Goal: Task Accomplishment & Management: Manage account settings

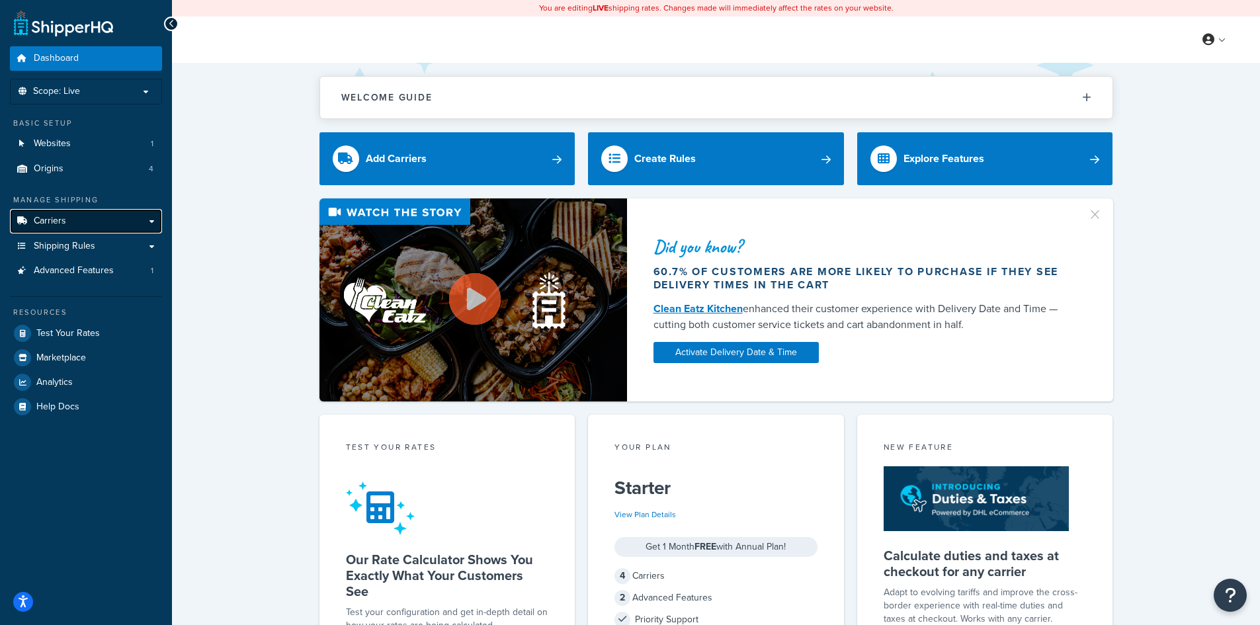
click at [42, 226] on span "Carriers" at bounding box center [50, 221] width 32 height 11
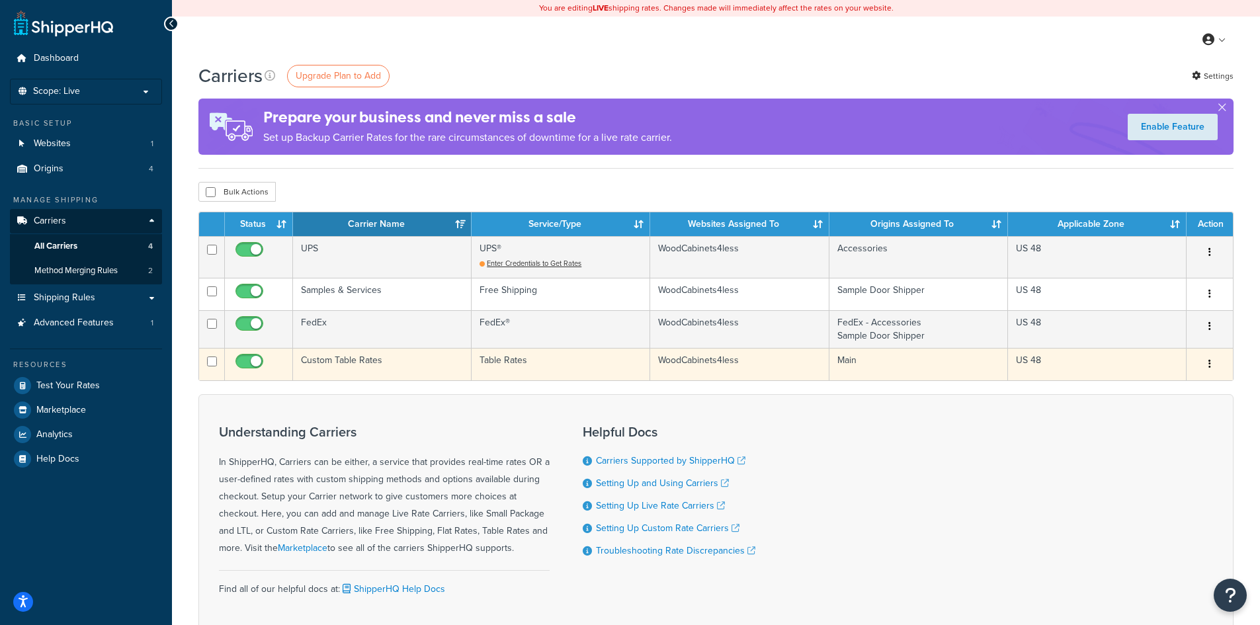
click at [700, 367] on td "WoodCabinets4less" at bounding box center [739, 364] width 179 height 32
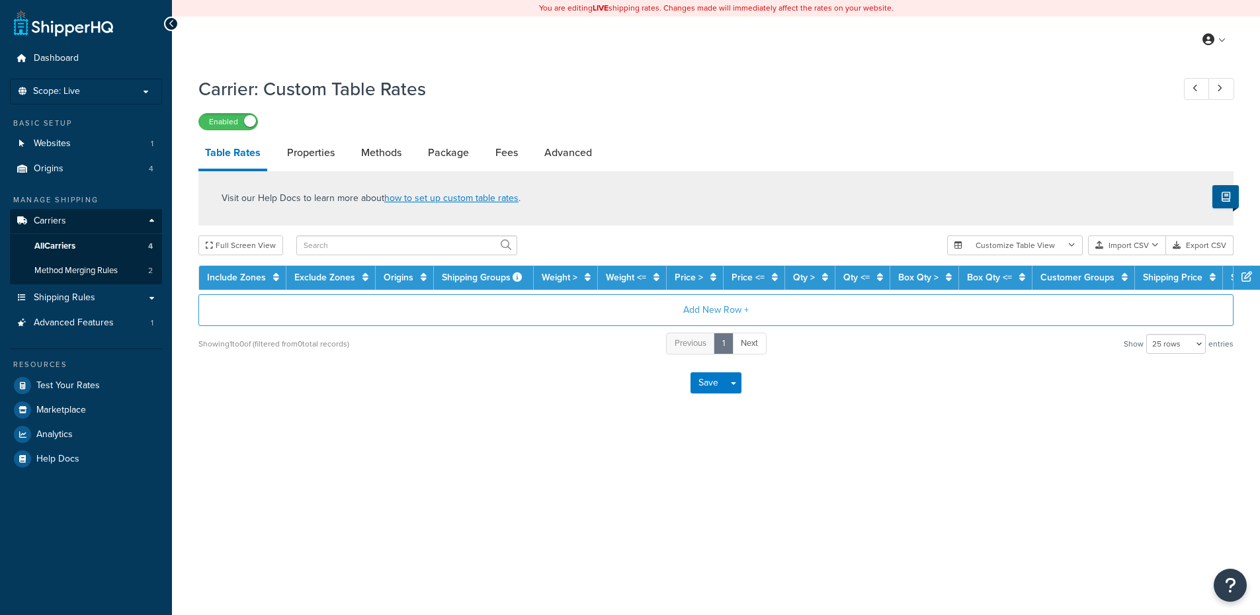
select select "25"
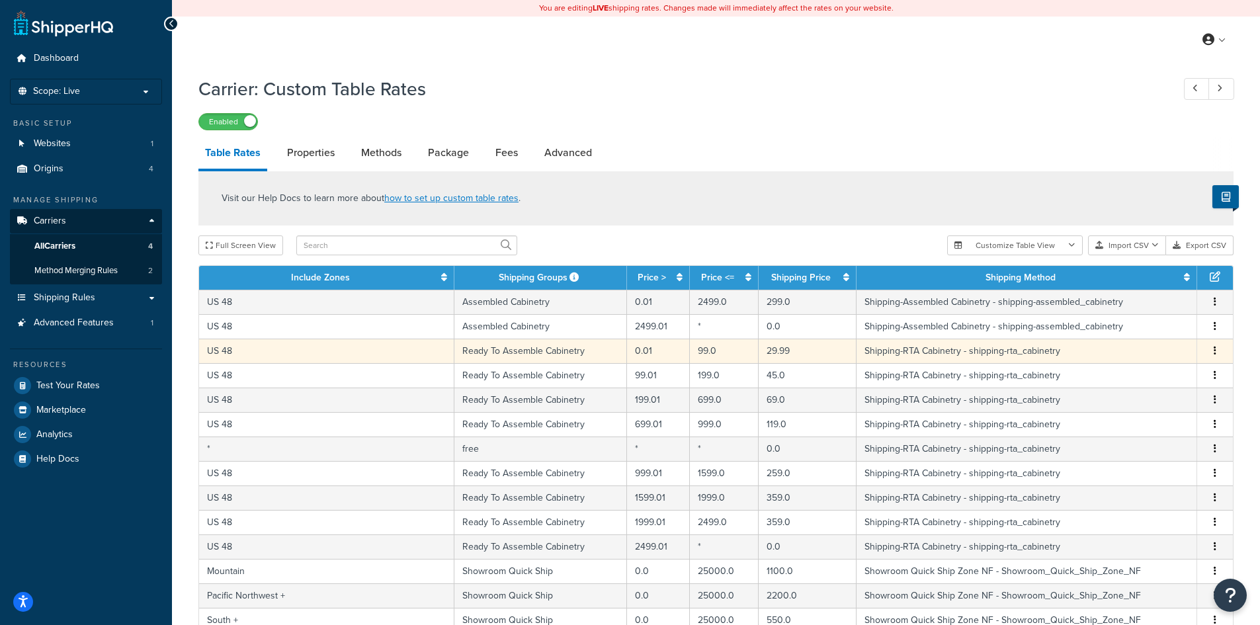
click at [767, 349] on td "29.99" at bounding box center [808, 351] width 98 height 24
select select "14057"
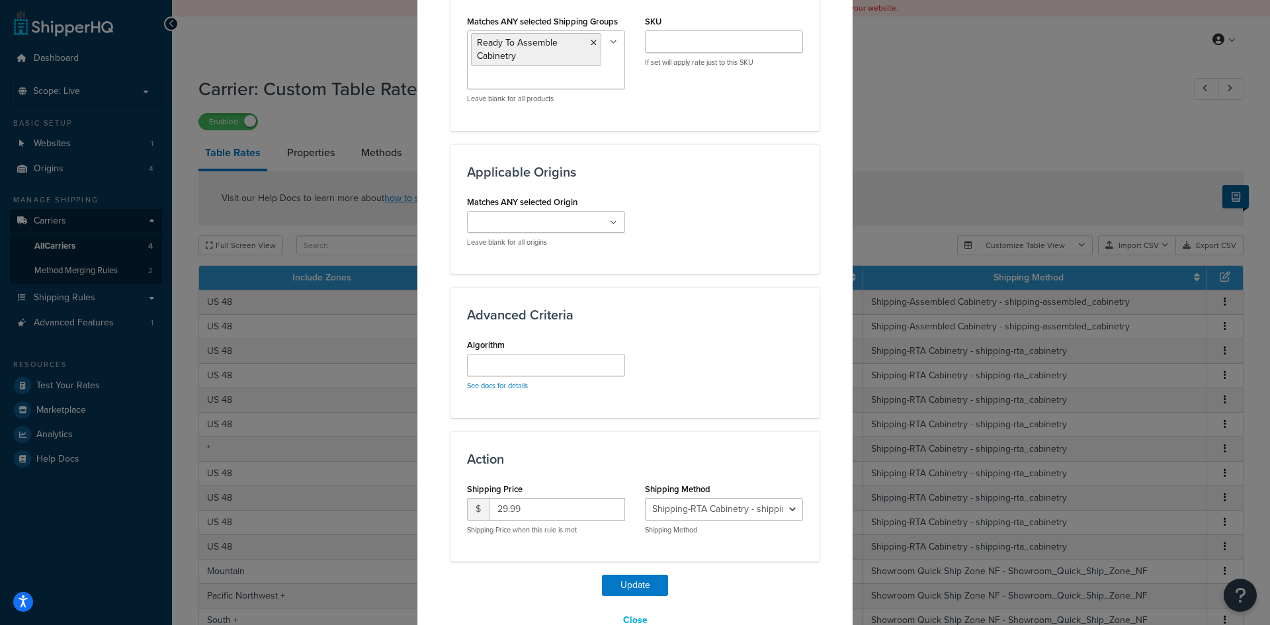
scroll to position [798, 0]
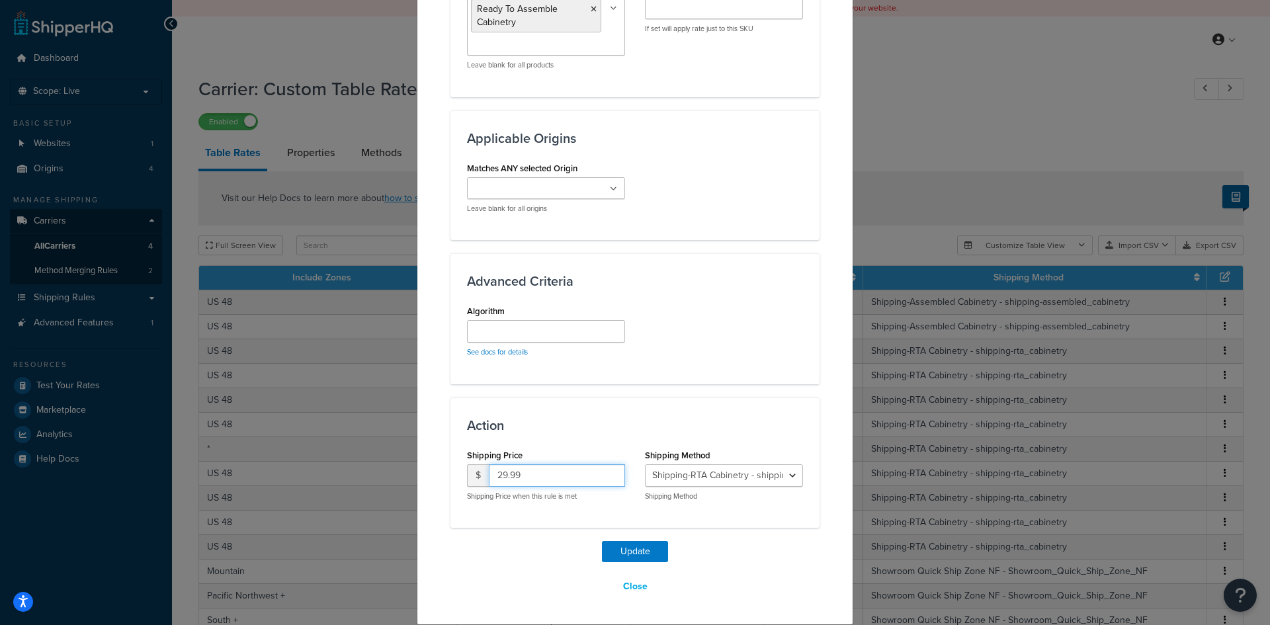
click at [494, 474] on input "29.99" at bounding box center [557, 475] width 136 height 22
drag, startPoint x: 503, startPoint y: 474, endPoint x: 479, endPoint y: 471, distance: 24.0
click at [479, 471] on div "$ 129.99" at bounding box center [546, 475] width 158 height 22
type input "179.99"
click at [635, 554] on button "Update" at bounding box center [635, 551] width 66 height 21
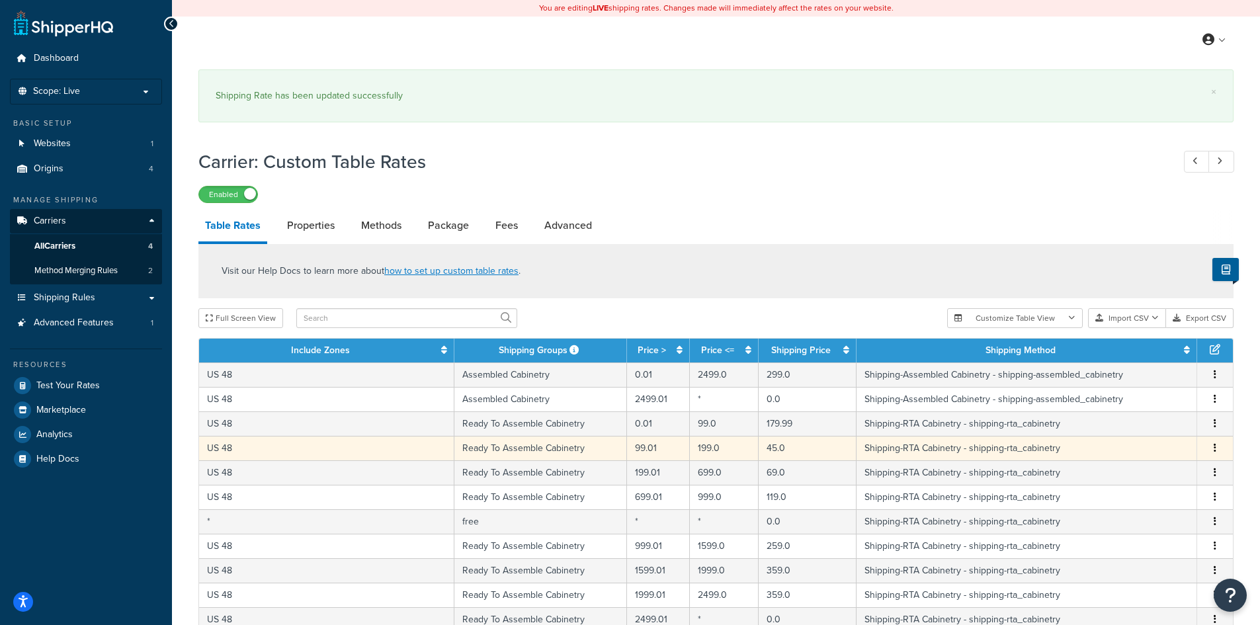
click at [775, 452] on td "45.0" at bounding box center [808, 448] width 98 height 24
select select "14057"
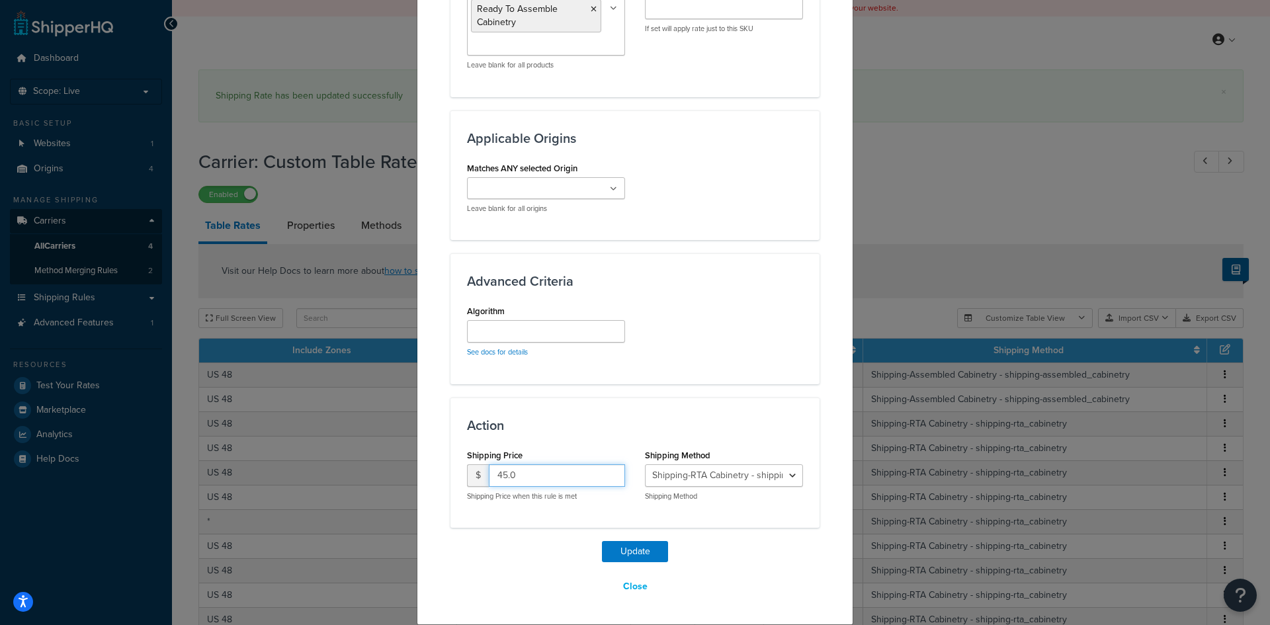
drag, startPoint x: 525, startPoint y: 473, endPoint x: 494, endPoint y: 474, distance: 31.1
click at [494, 474] on input "45.0" at bounding box center [557, 475] width 136 height 22
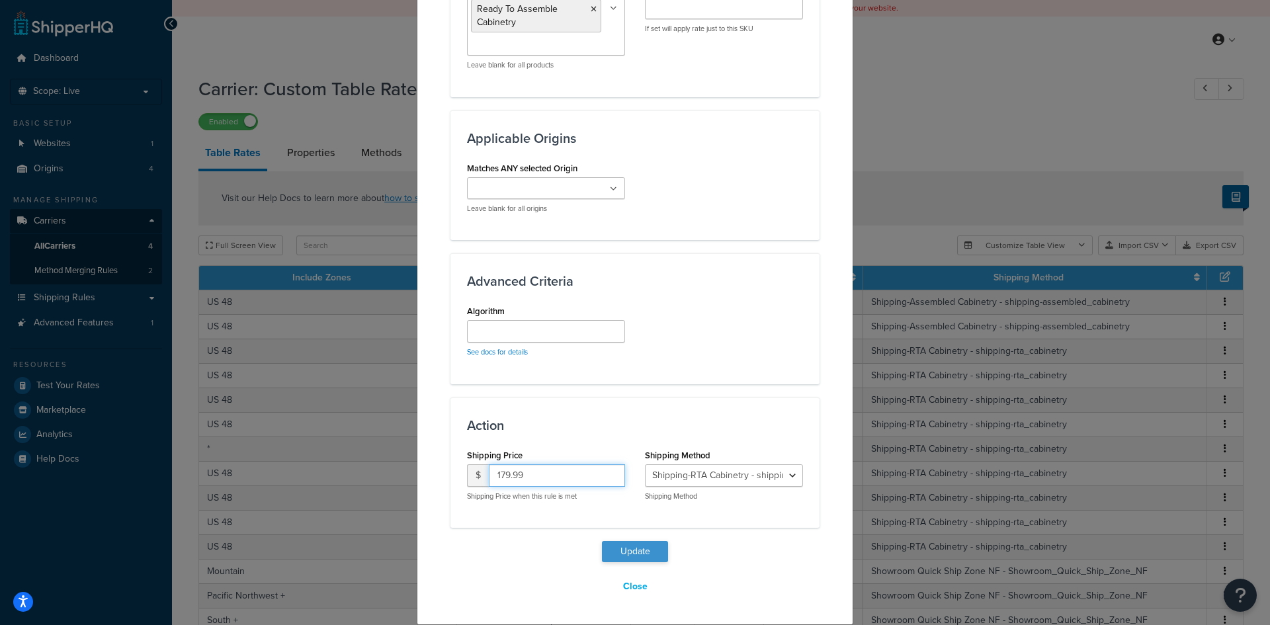
type input "179.99"
click at [637, 552] on button "Update" at bounding box center [635, 551] width 66 height 21
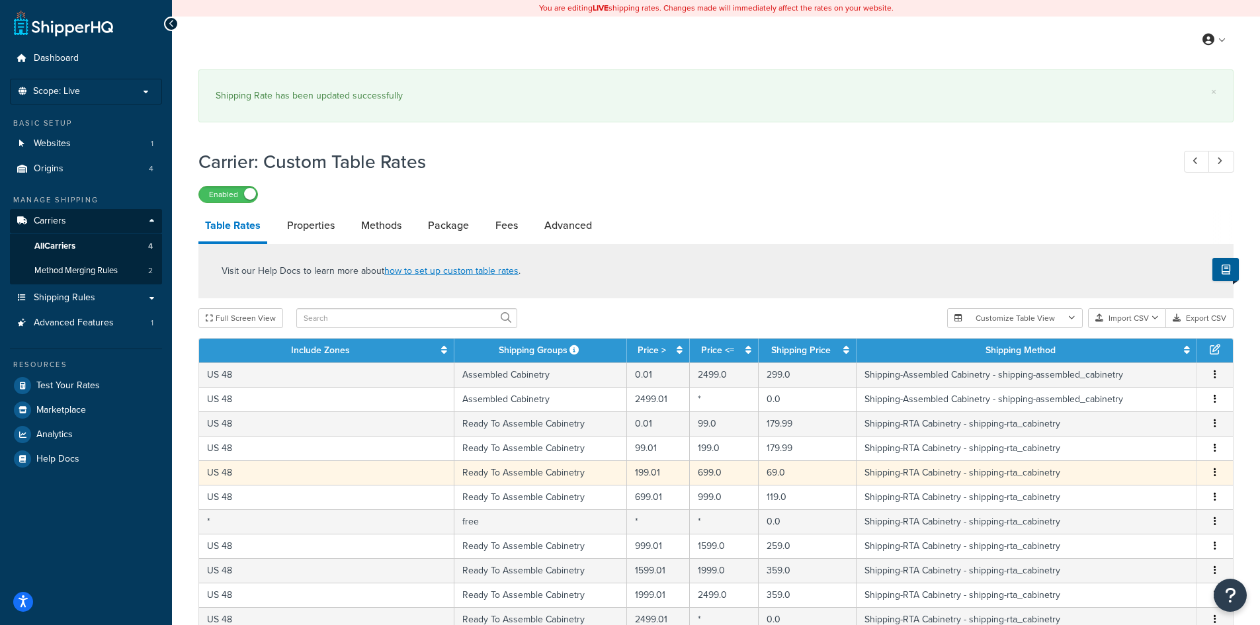
click at [760, 470] on td "69.0" at bounding box center [808, 472] width 98 height 24
select select "14057"
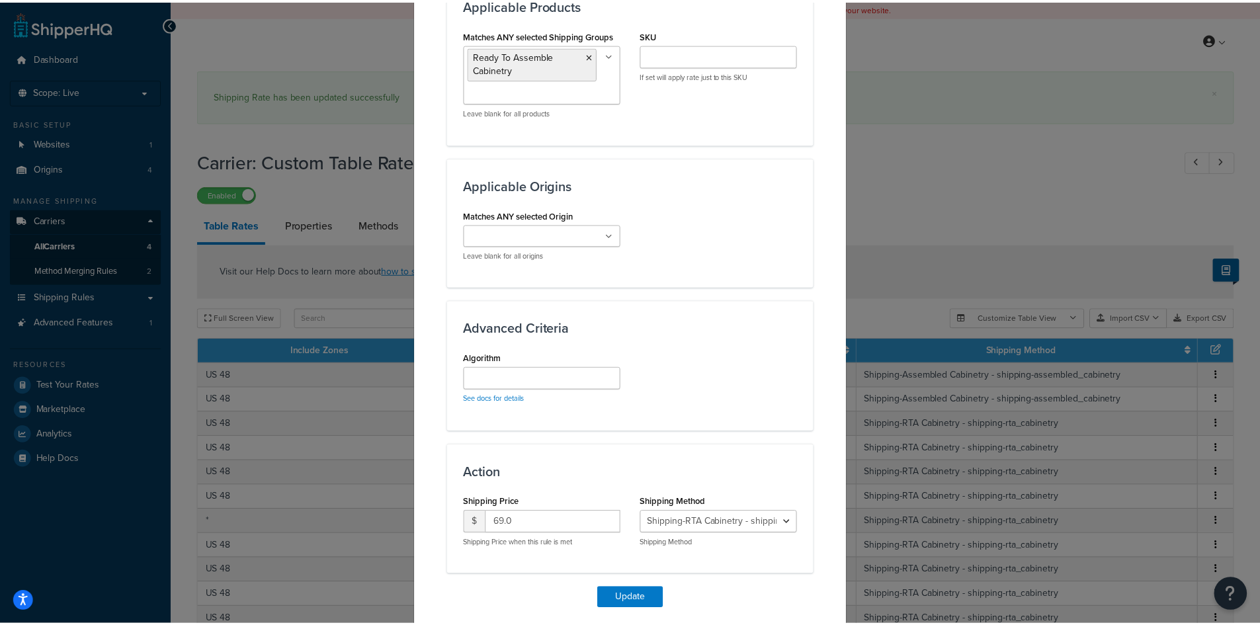
scroll to position [794, 0]
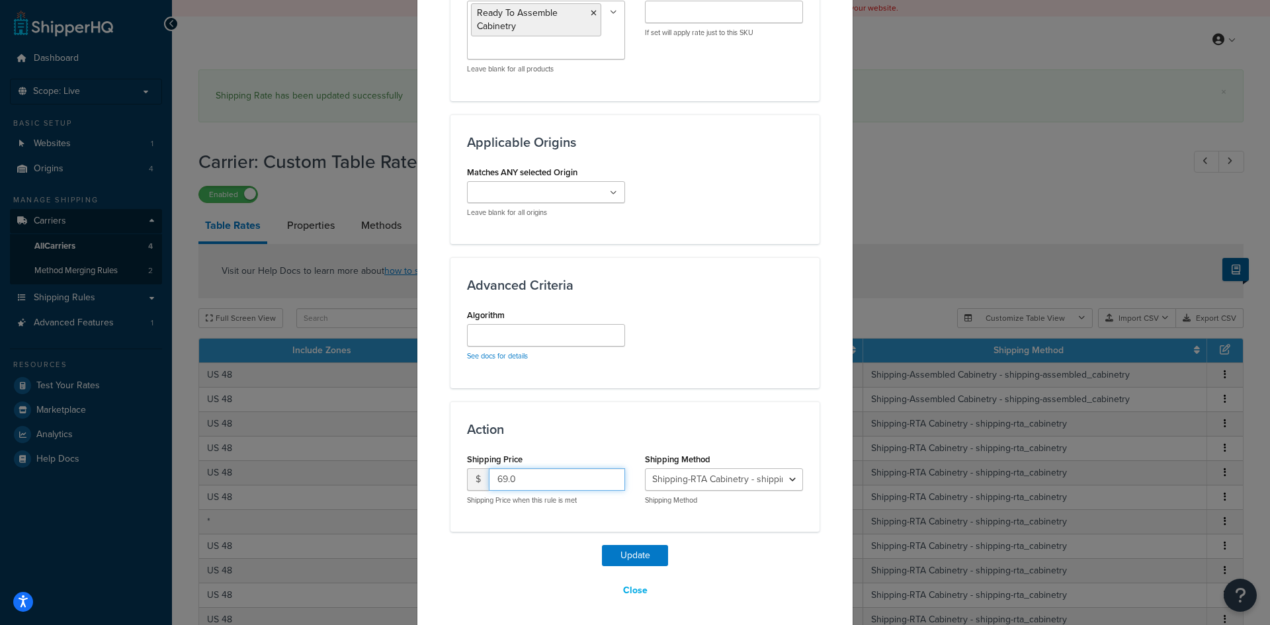
drag, startPoint x: 529, startPoint y: 472, endPoint x: 491, endPoint y: 482, distance: 39.2
click at [491, 482] on input "69.0" at bounding box center [557, 479] width 136 height 22
type input "179.99"
click at [628, 552] on button "Update" at bounding box center [635, 555] width 66 height 21
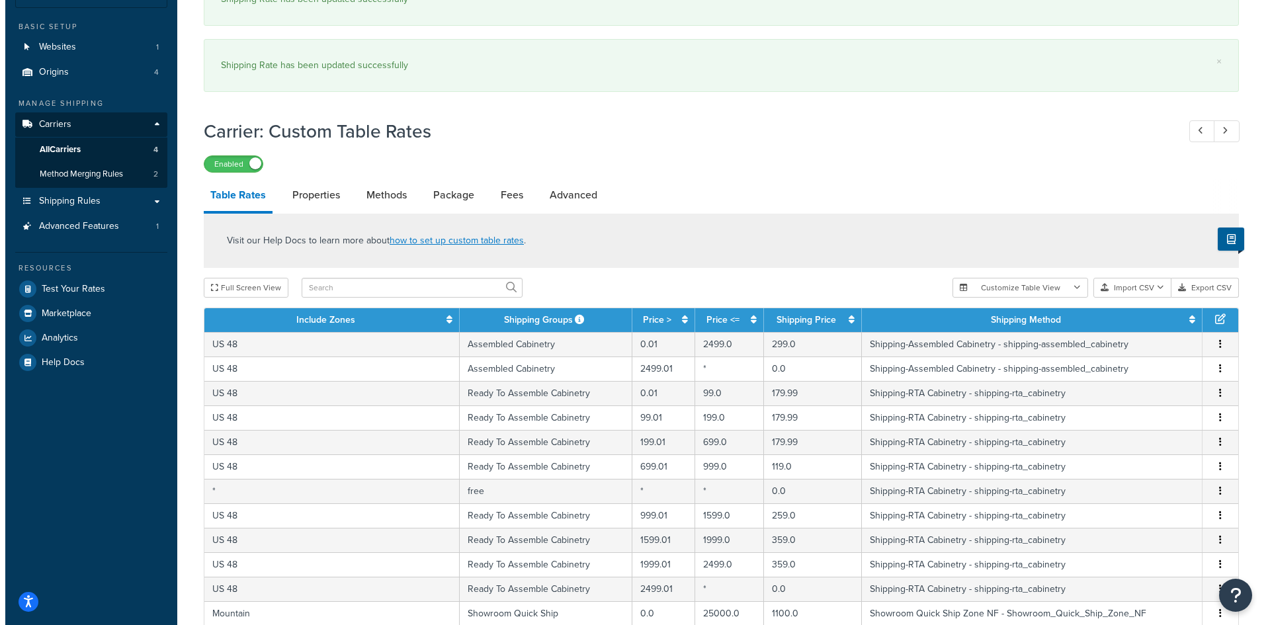
scroll to position [132, 0]
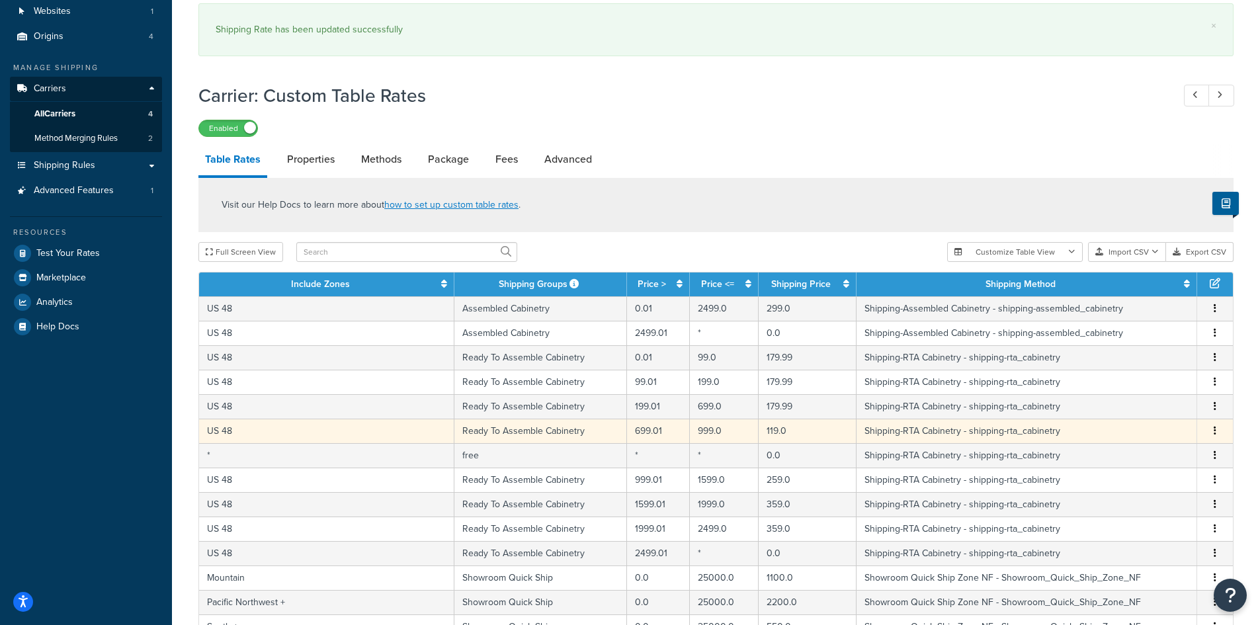
click at [765, 430] on td "119.0" at bounding box center [808, 431] width 98 height 24
select select "14057"
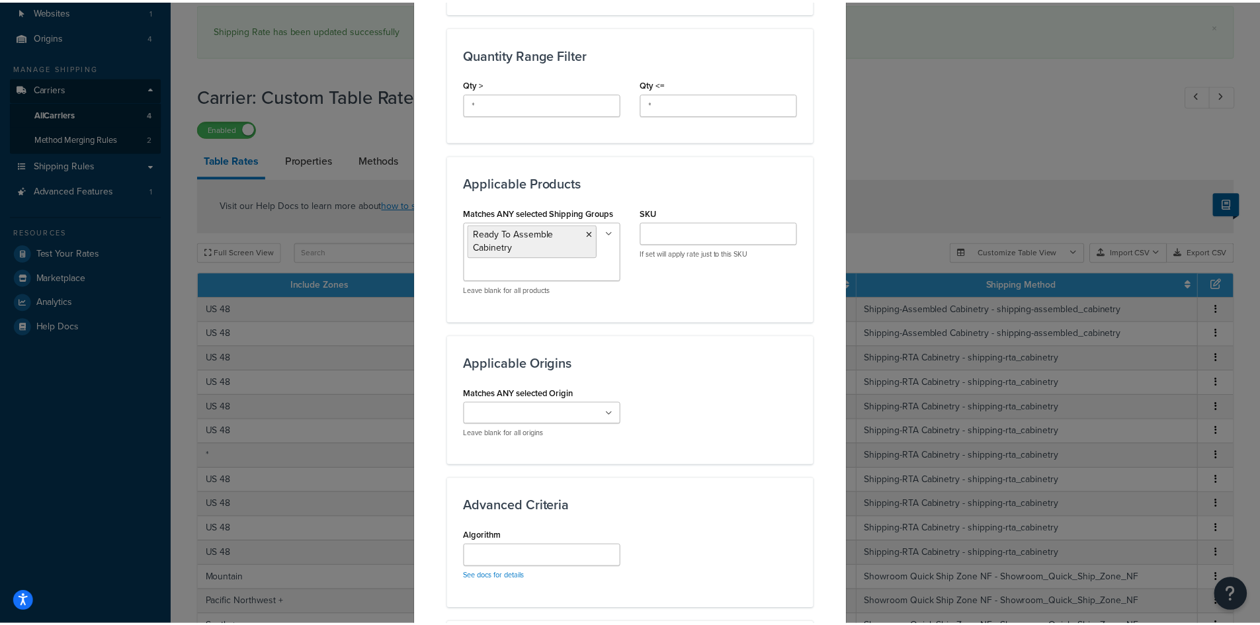
scroll to position [794, 0]
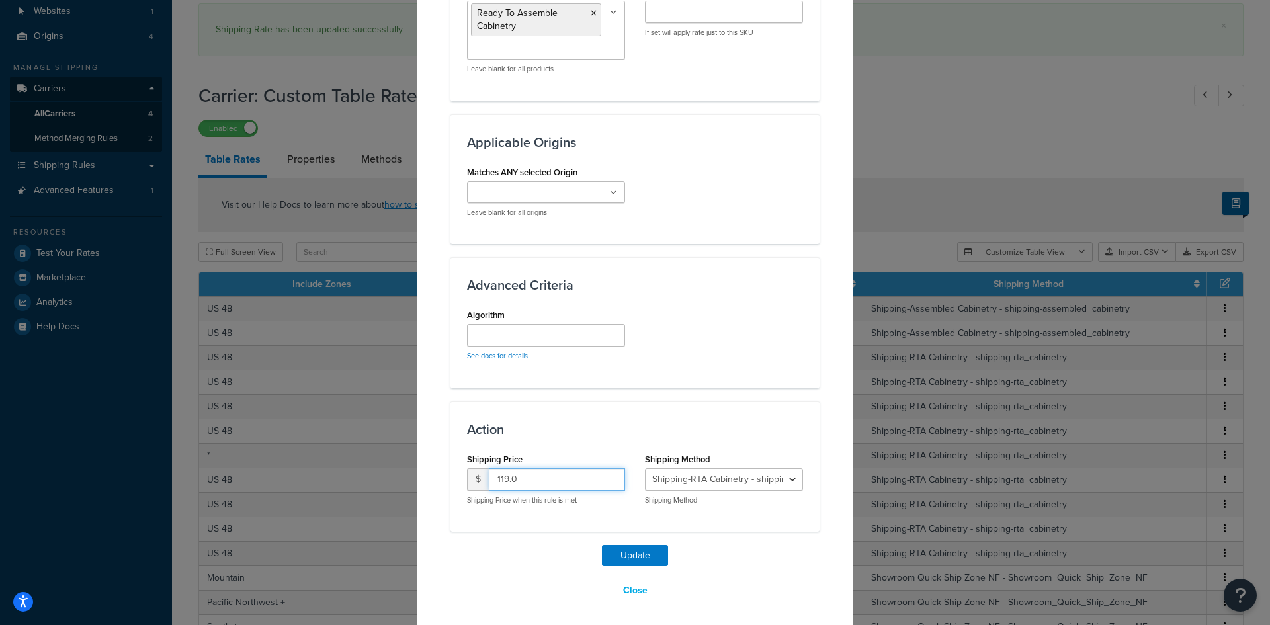
drag, startPoint x: 517, startPoint y: 483, endPoint x: 491, endPoint y: 480, distance: 25.9
click at [491, 480] on input "119.0" at bounding box center [557, 479] width 136 height 22
type input "179.99"
click at [637, 558] on button "Update" at bounding box center [635, 555] width 66 height 21
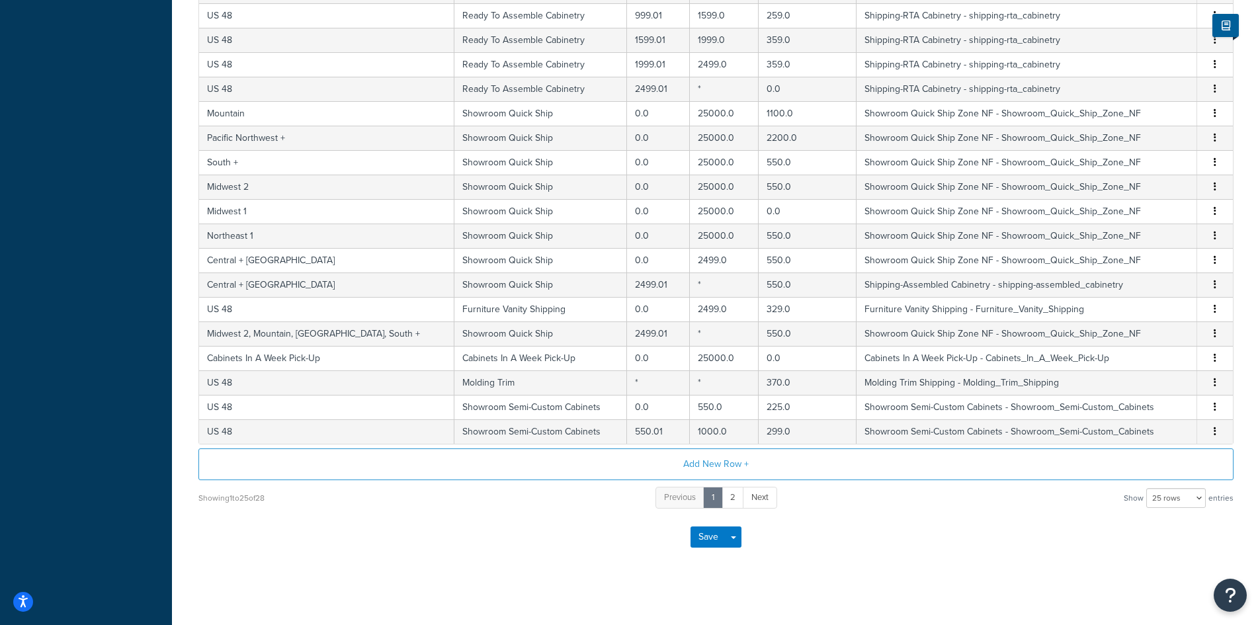
scroll to position [538, 0]
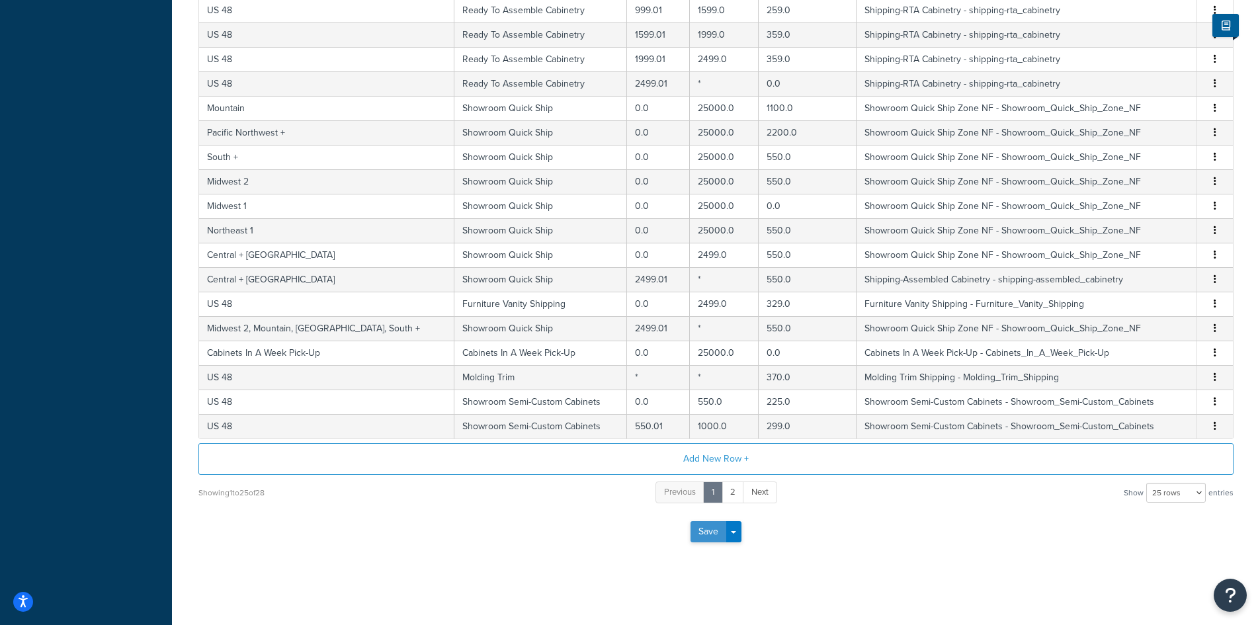
click at [698, 529] on button "Save" at bounding box center [709, 531] width 36 height 21
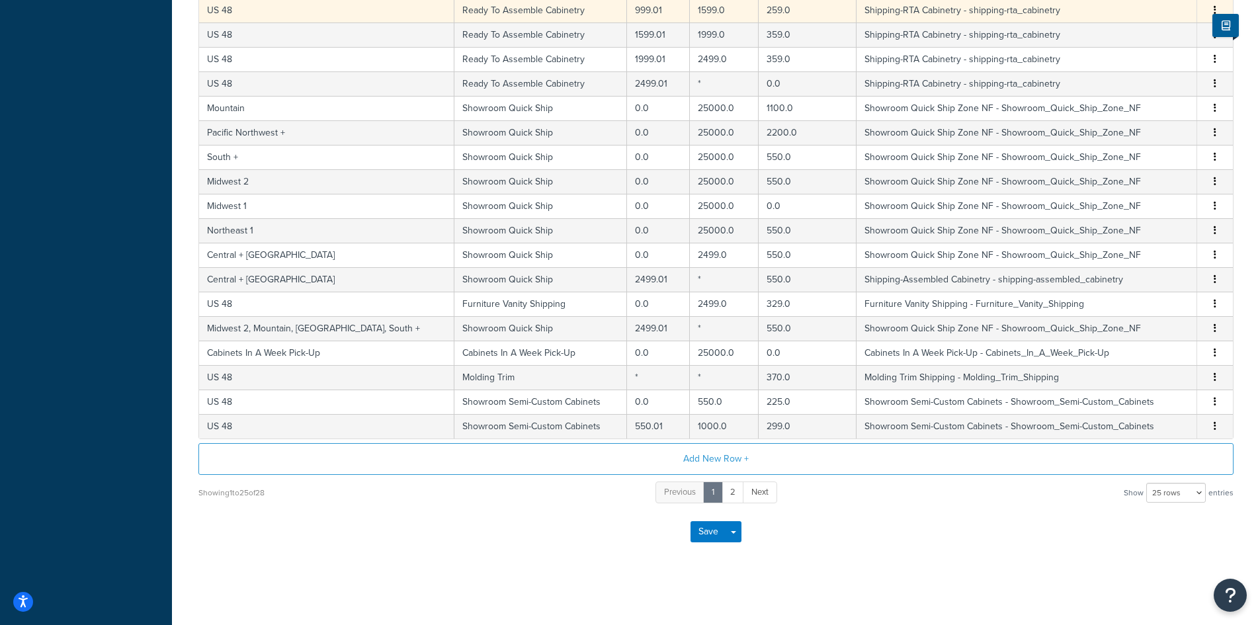
scroll to position [0, 0]
